Goal: Navigation & Orientation: Find specific page/section

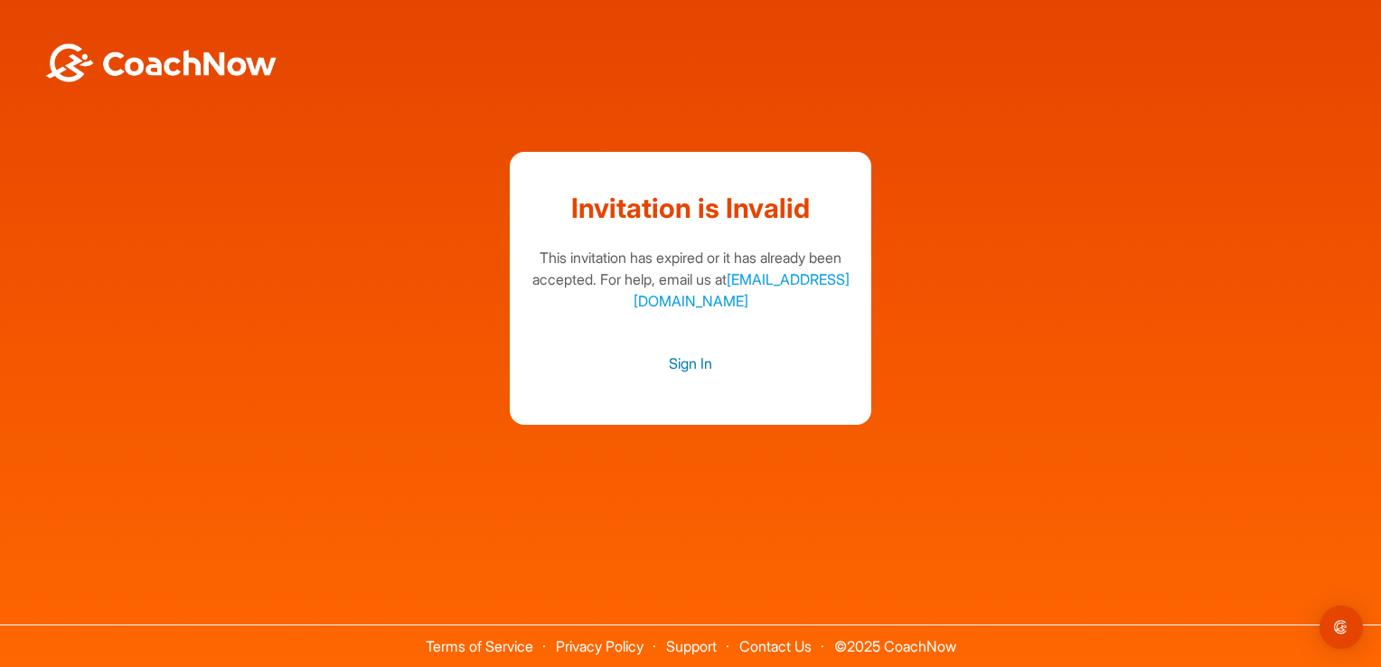
click at [676, 356] on link "Sign In" at bounding box center [690, 363] width 325 height 23
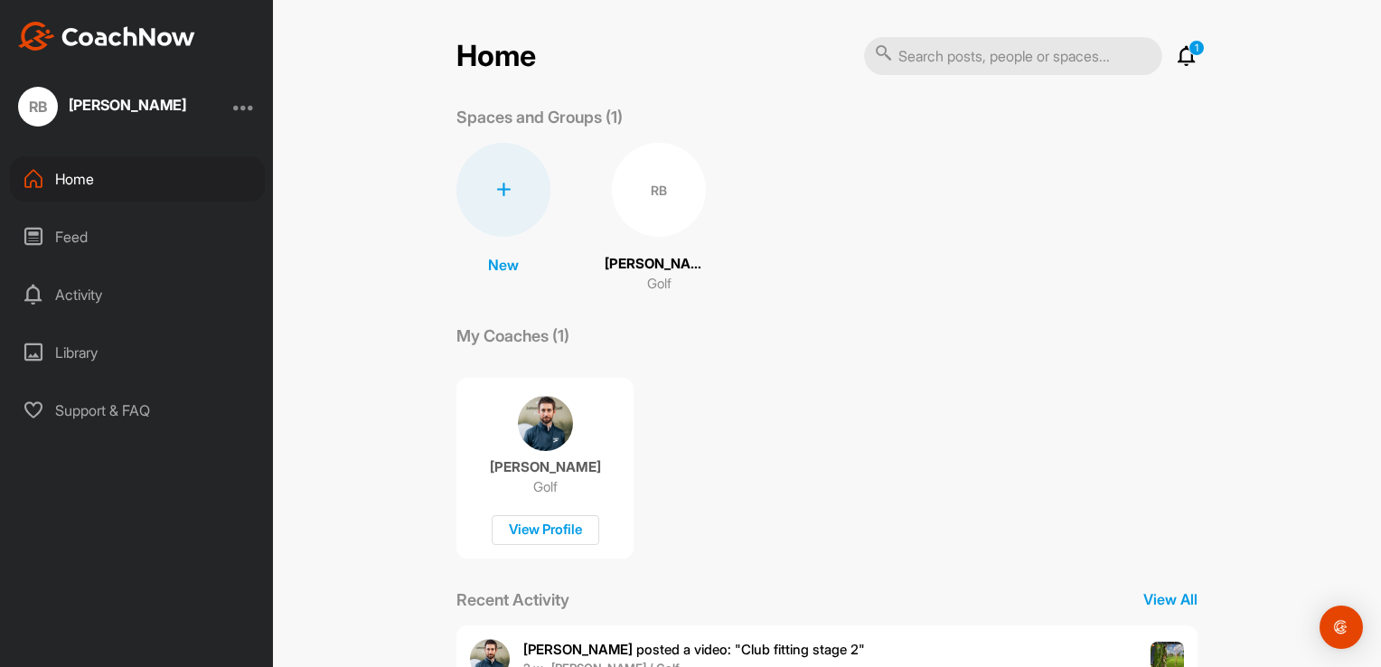
click at [648, 273] on p "[PERSON_NAME]" at bounding box center [659, 264] width 108 height 21
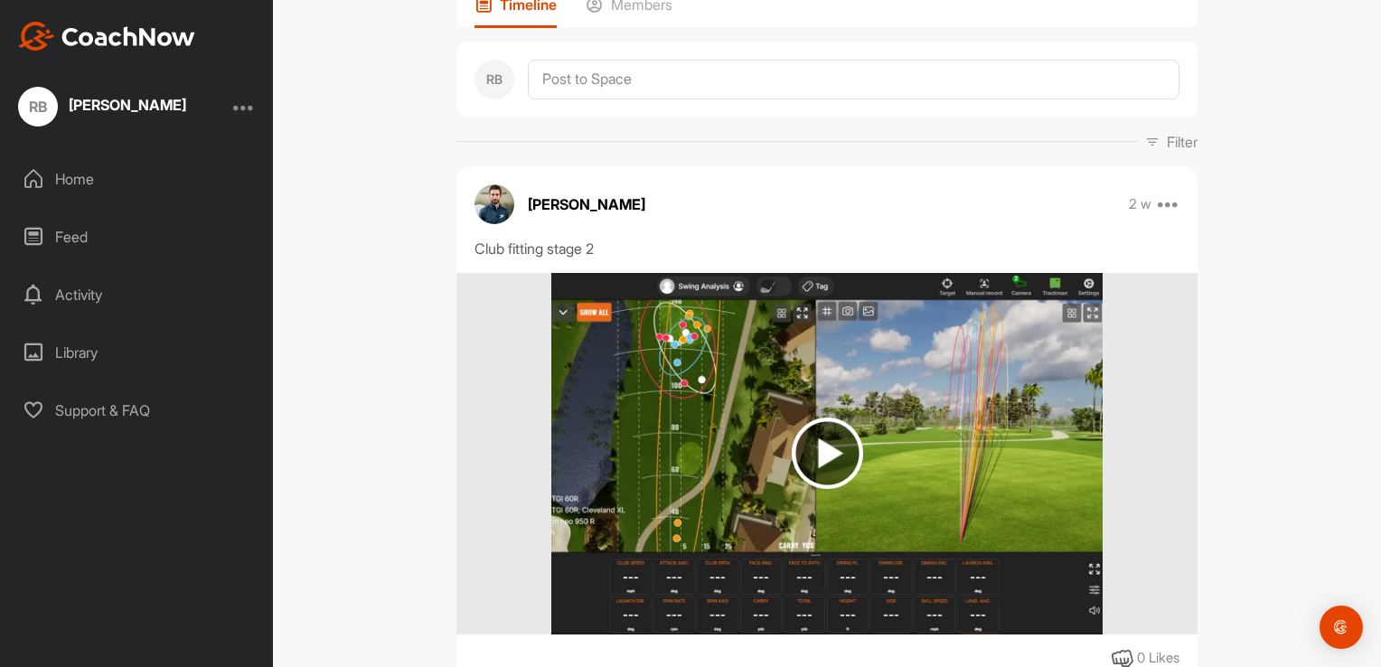
scroll to position [181, 0]
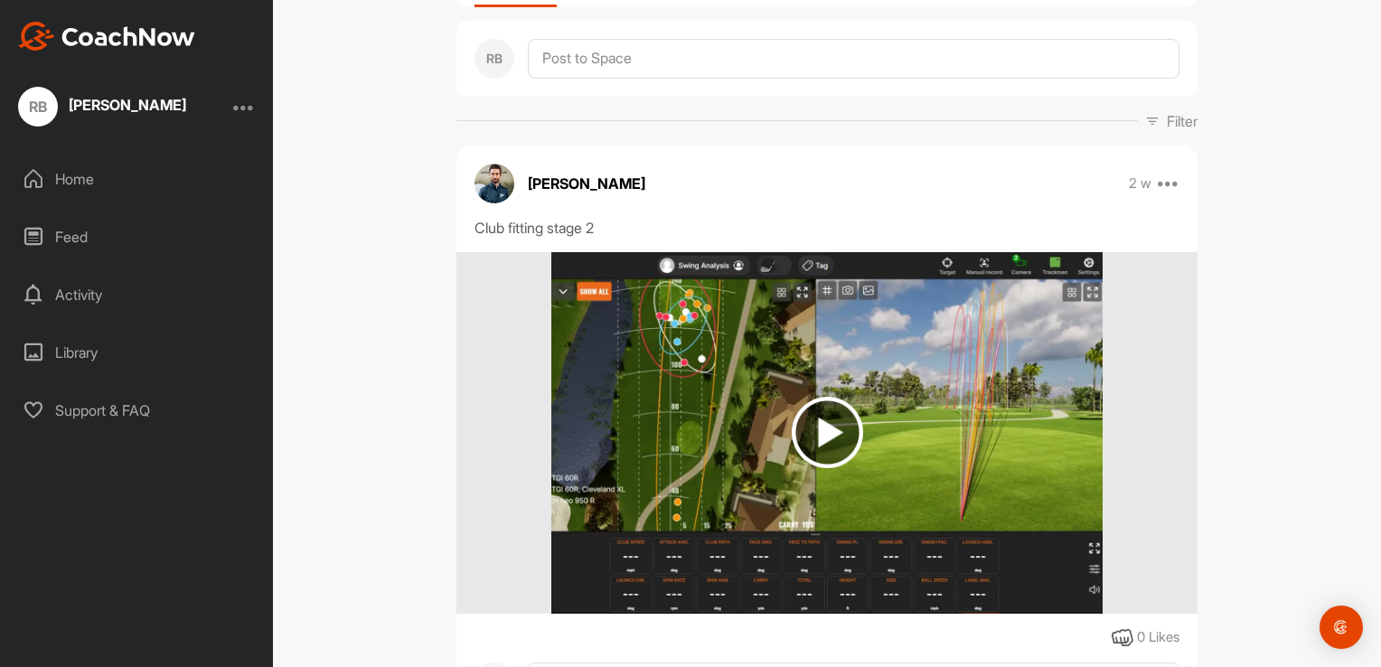
click at [834, 421] on img at bounding box center [827, 432] width 71 height 71
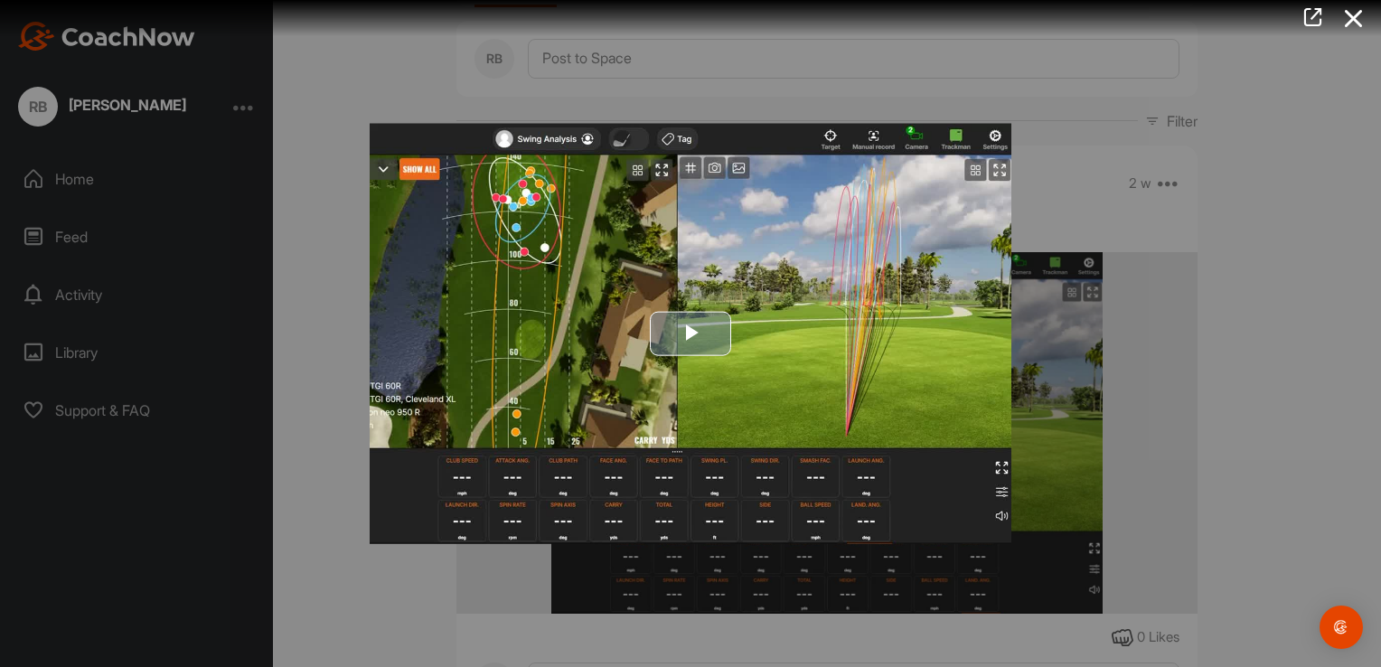
click at [691, 334] on span "Video Player" at bounding box center [691, 334] width 0 height 0
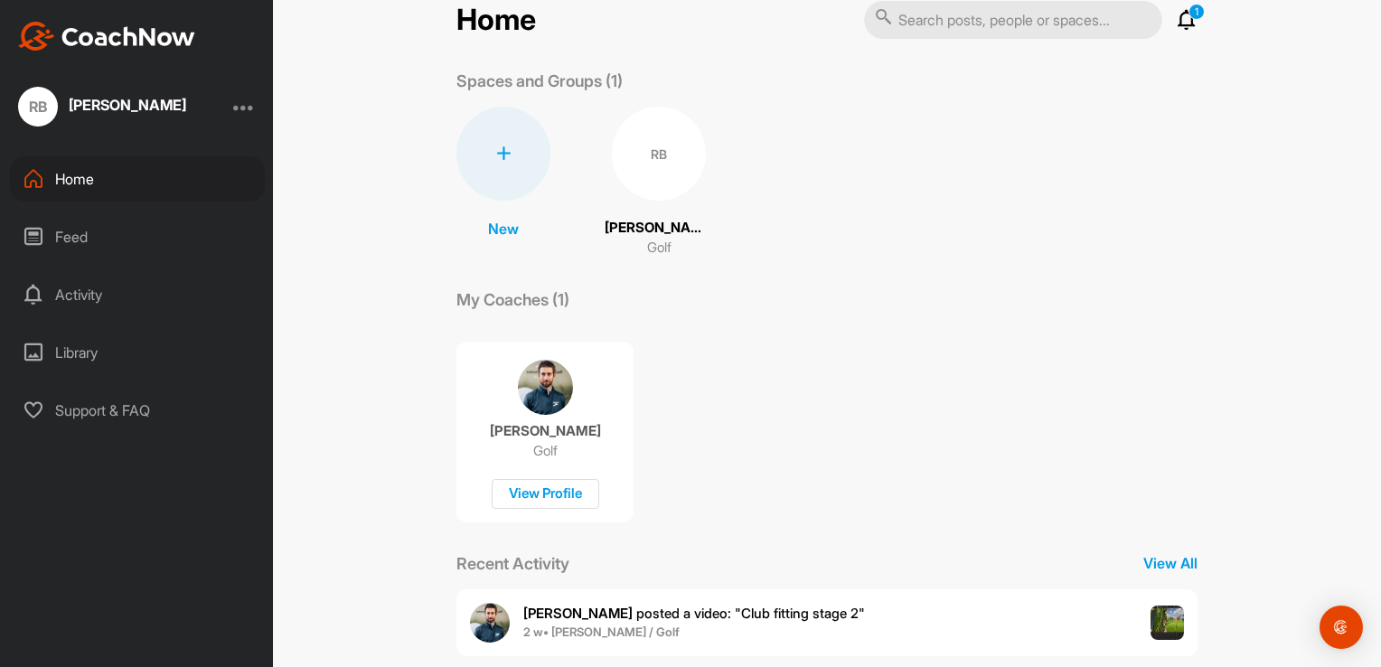
scroll to position [66, 0]
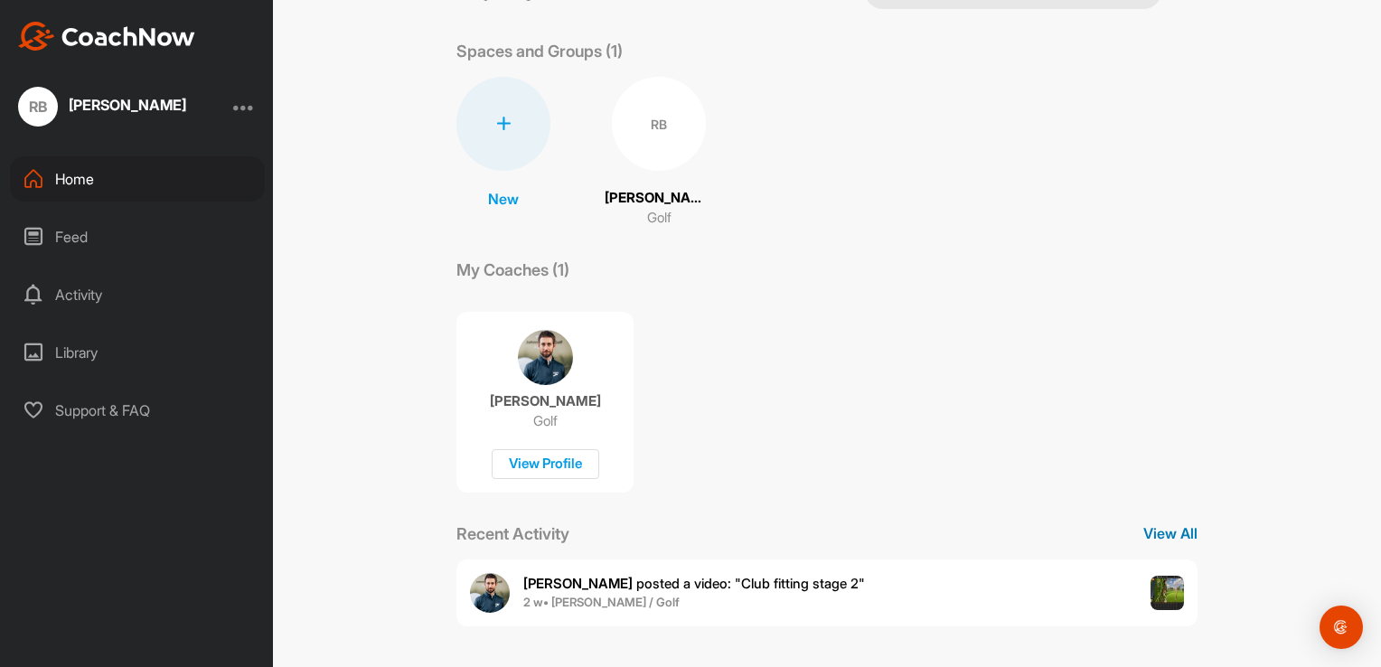
click at [1158, 531] on p "View All" at bounding box center [1170, 533] width 54 height 22
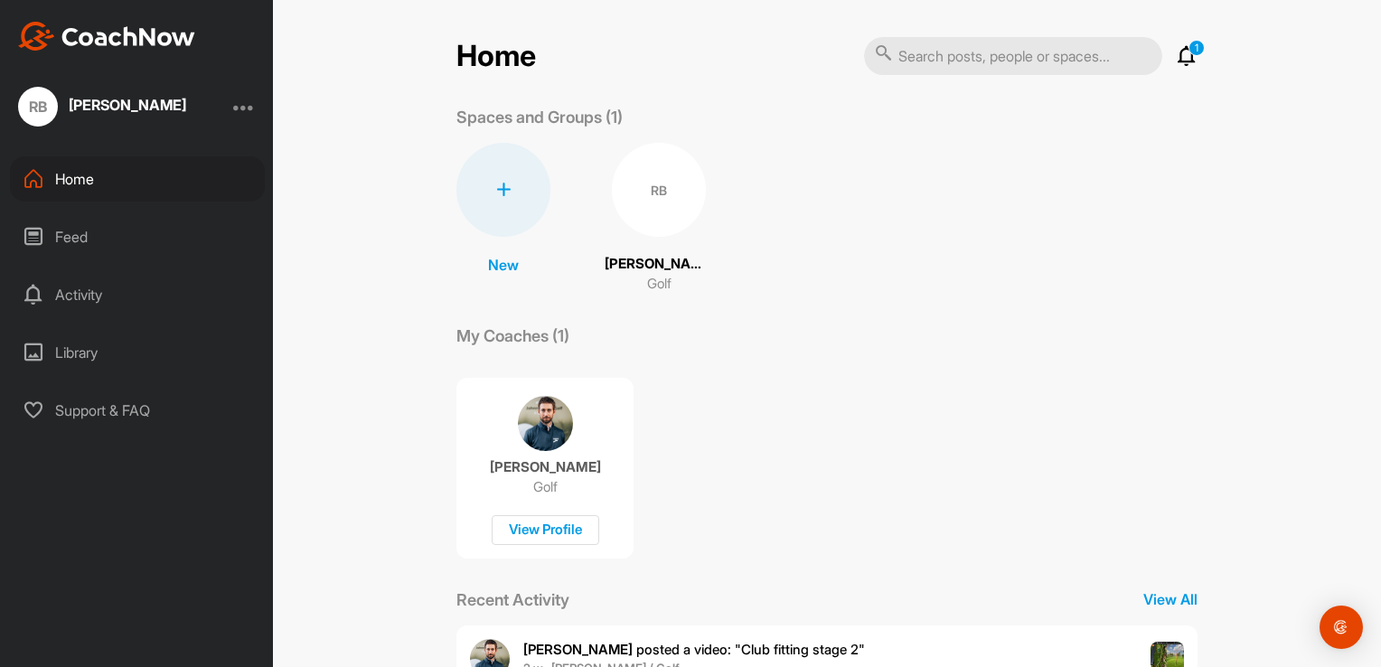
click at [534, 418] on img at bounding box center [545, 423] width 55 height 55
click at [649, 196] on div "RB" at bounding box center [659, 190] width 94 height 94
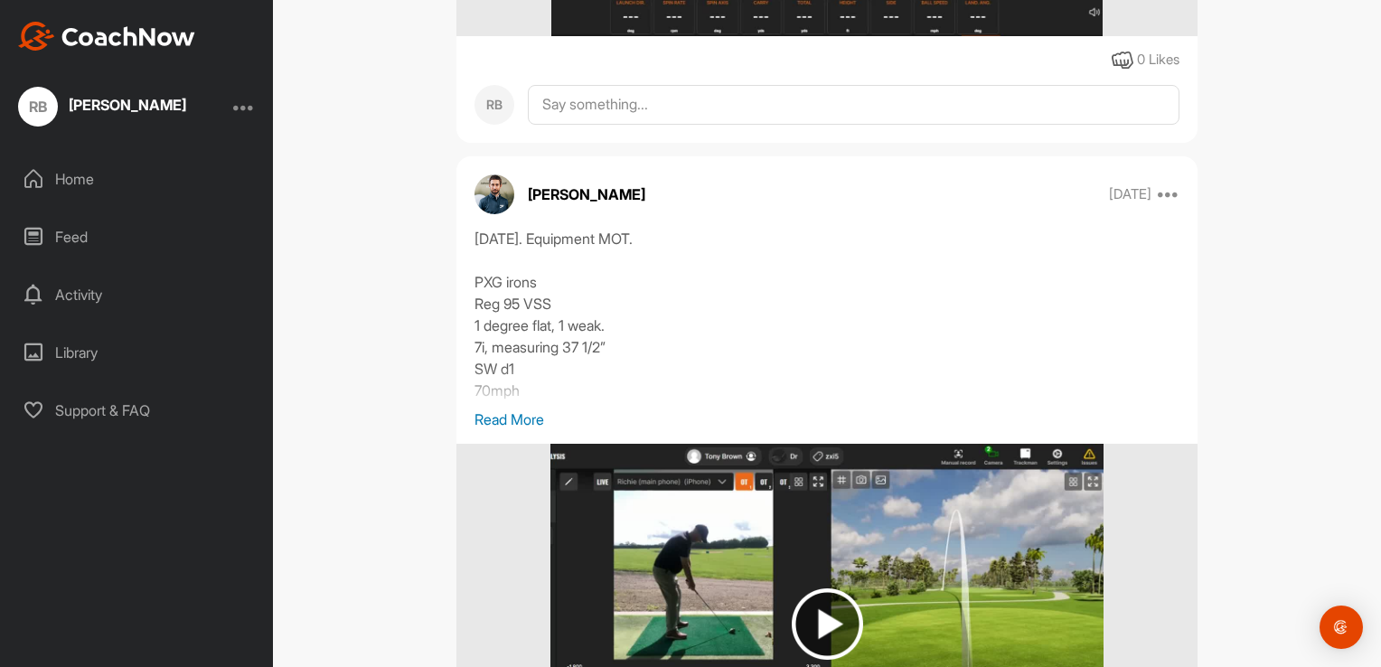
scroll to position [904, 0]
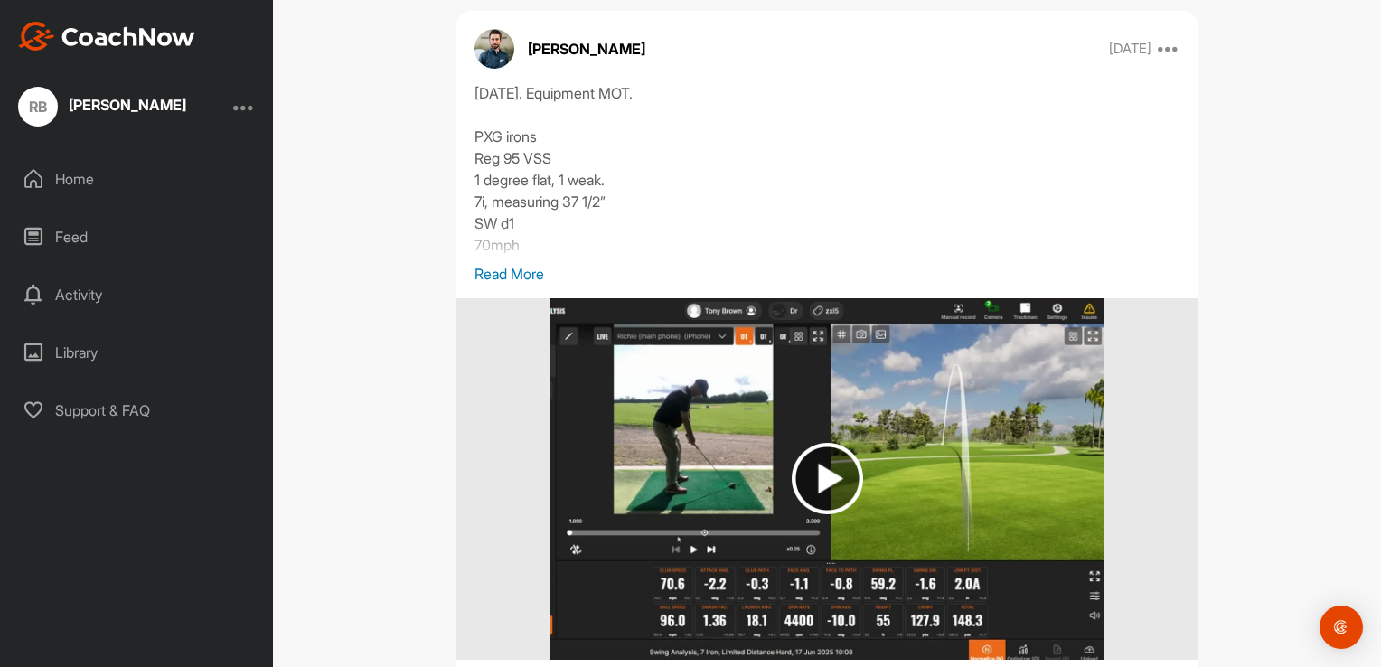
click at [816, 472] on img at bounding box center [827, 478] width 71 height 71
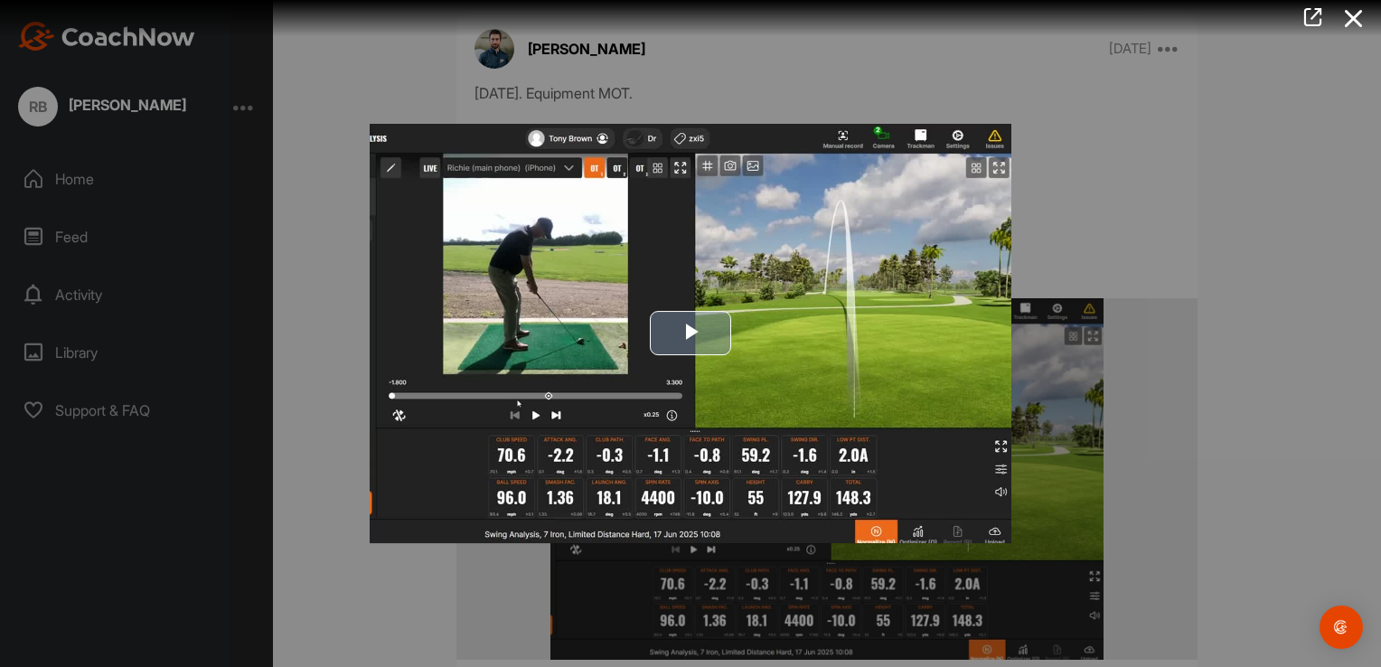
click at [691, 334] on span "Video Player" at bounding box center [691, 334] width 0 height 0
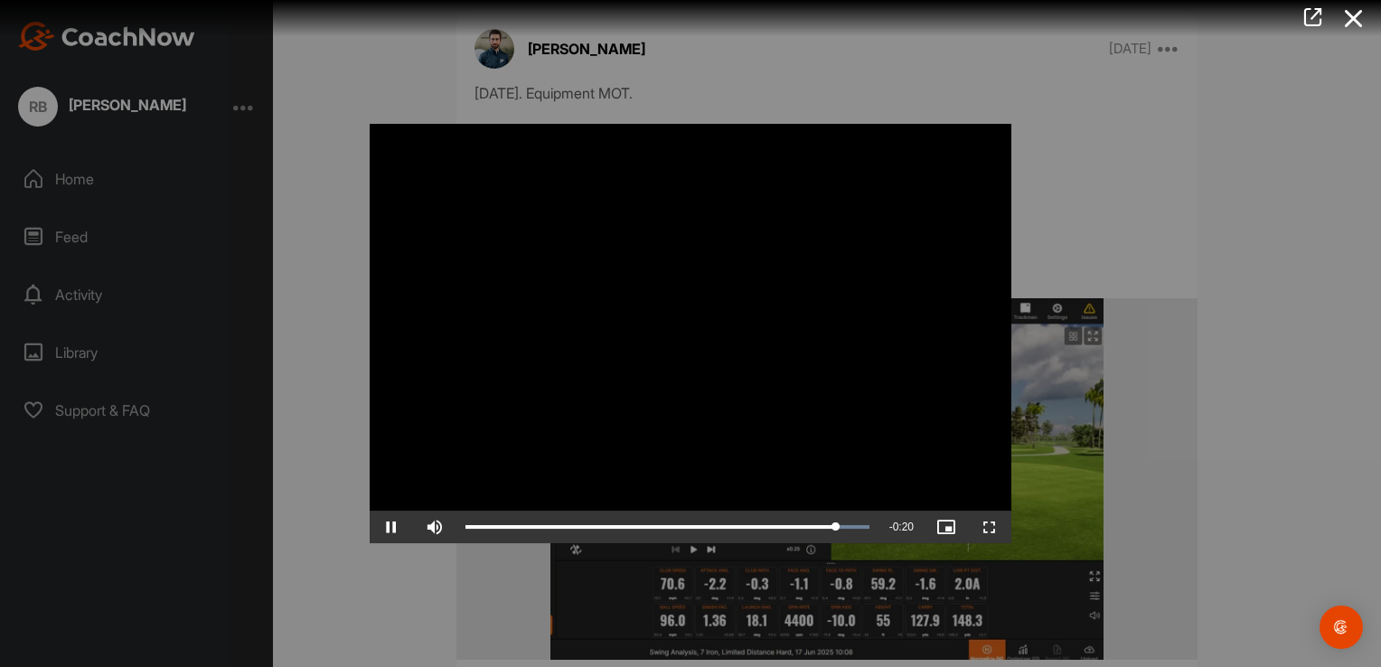
click at [1354, 20] on icon at bounding box center [1354, 18] width 42 height 33
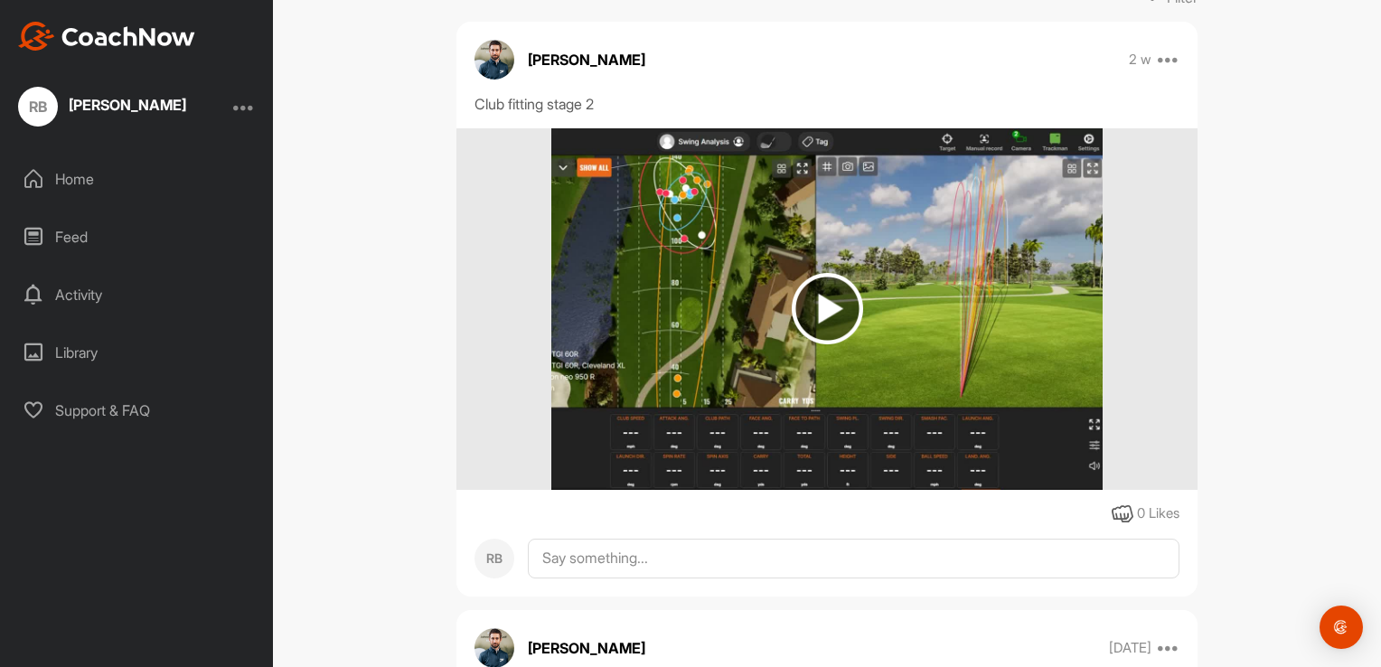
scroll to position [271, 0]
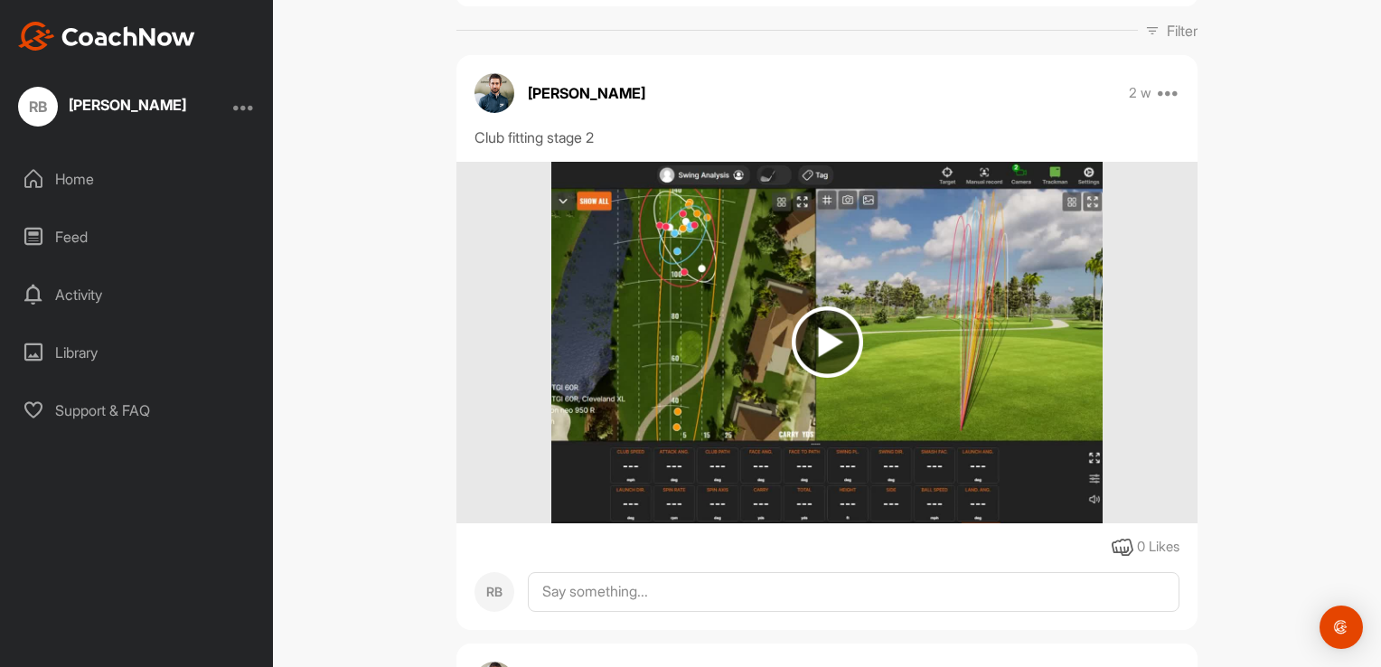
click at [821, 338] on img at bounding box center [827, 341] width 71 height 71
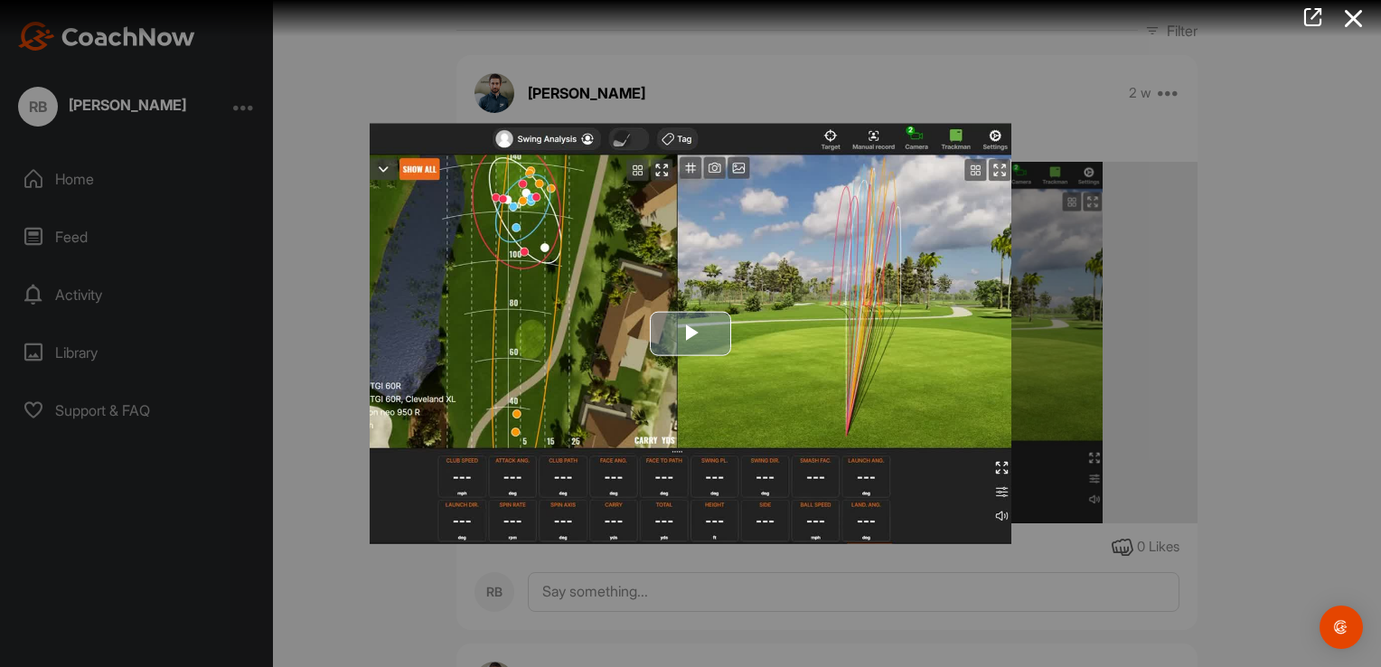
click at [691, 334] on span "Video Player" at bounding box center [691, 334] width 0 height 0
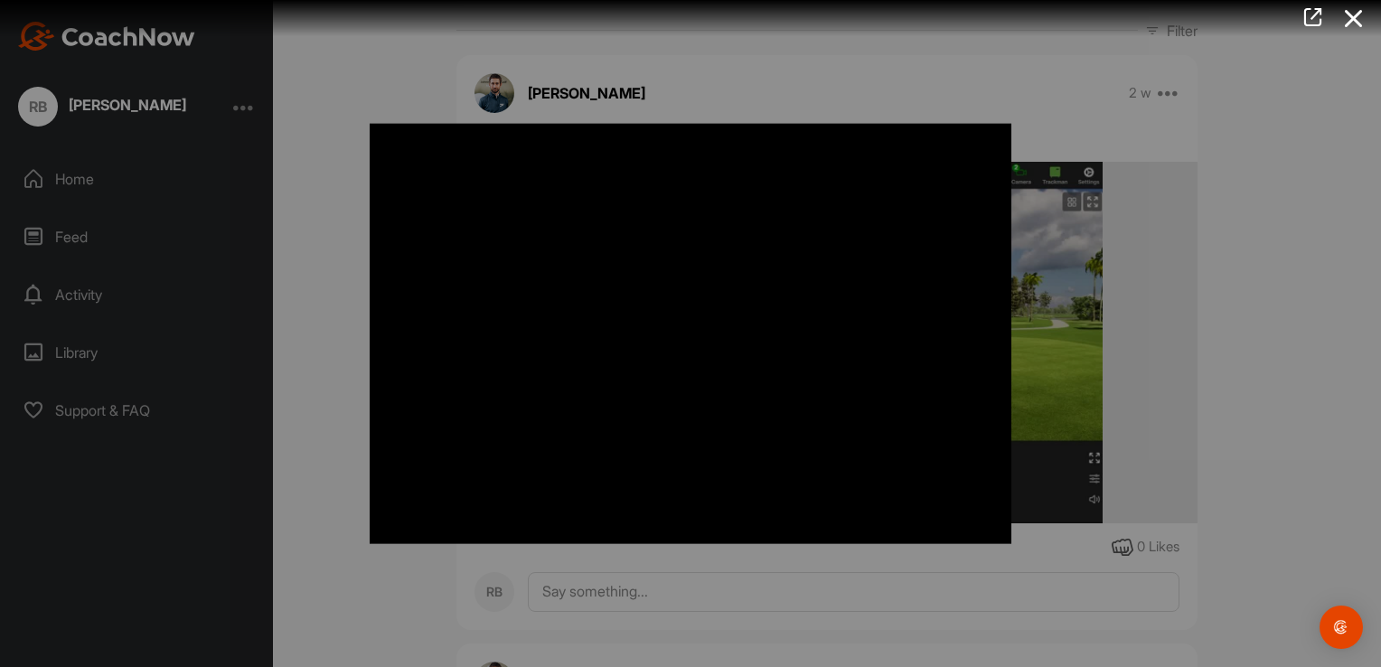
click at [1356, 23] on icon at bounding box center [1354, 18] width 42 height 33
